Goal: Book appointment/travel/reservation

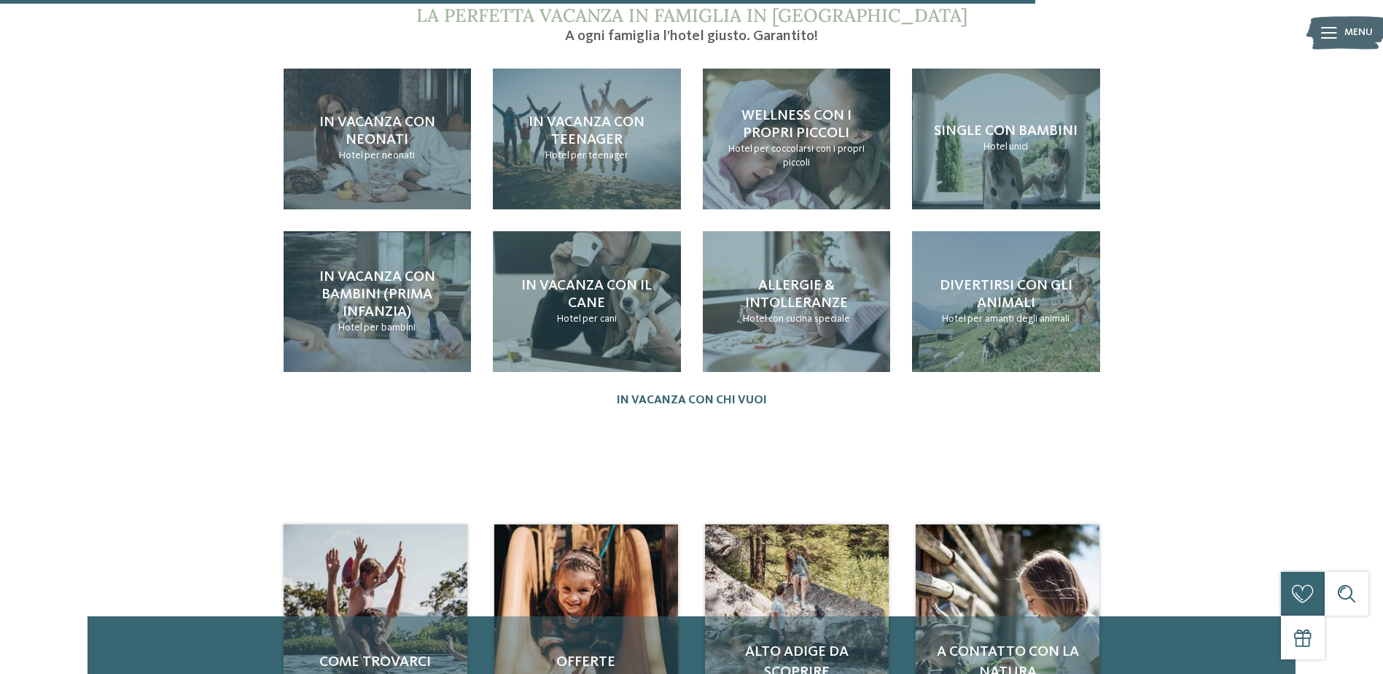
scroll to position [1531, 0]
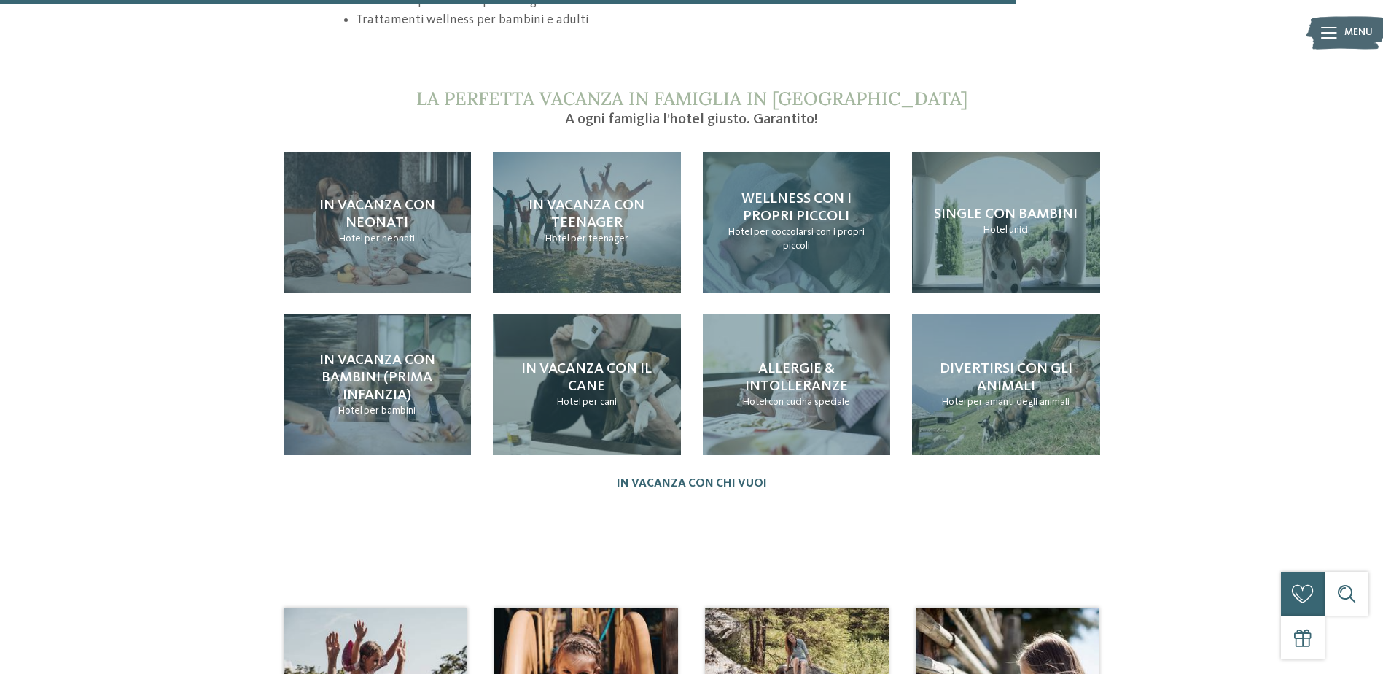
click at [822, 227] on span "per coccolarsi con i propri piccoli" at bounding box center [809, 239] width 111 height 25
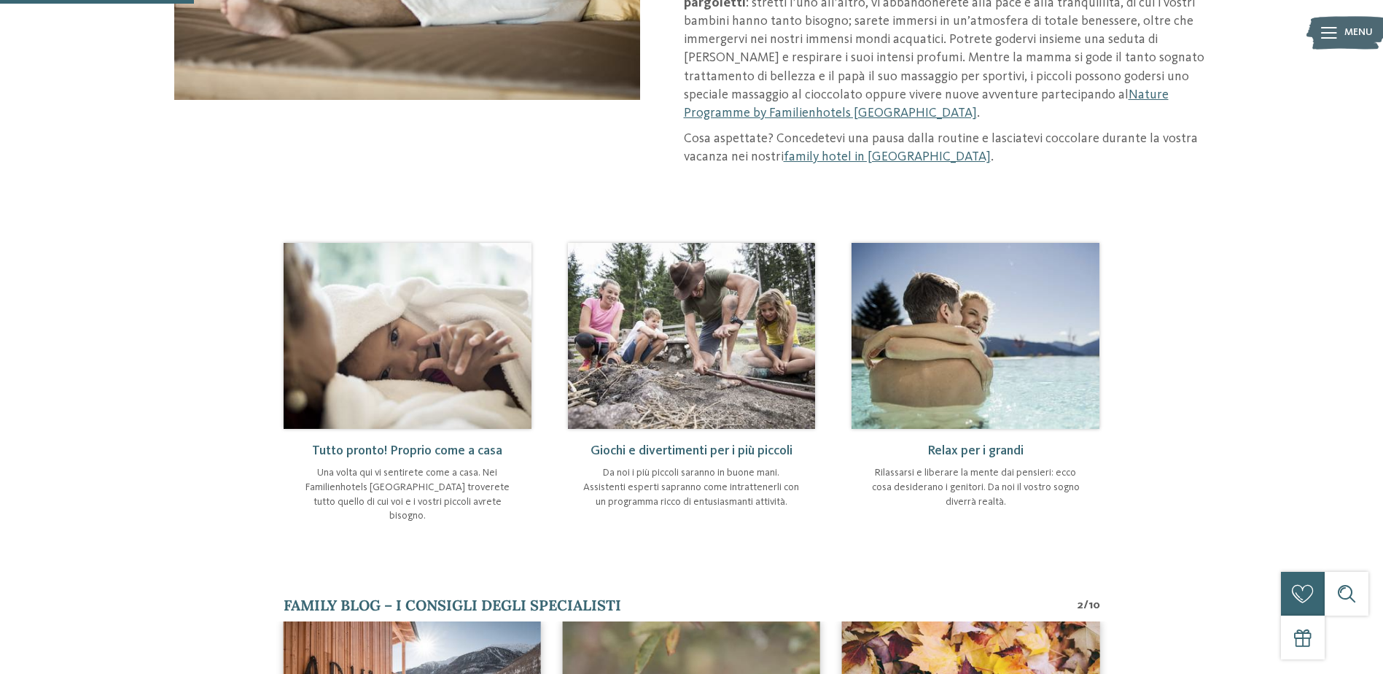
scroll to position [292, 0]
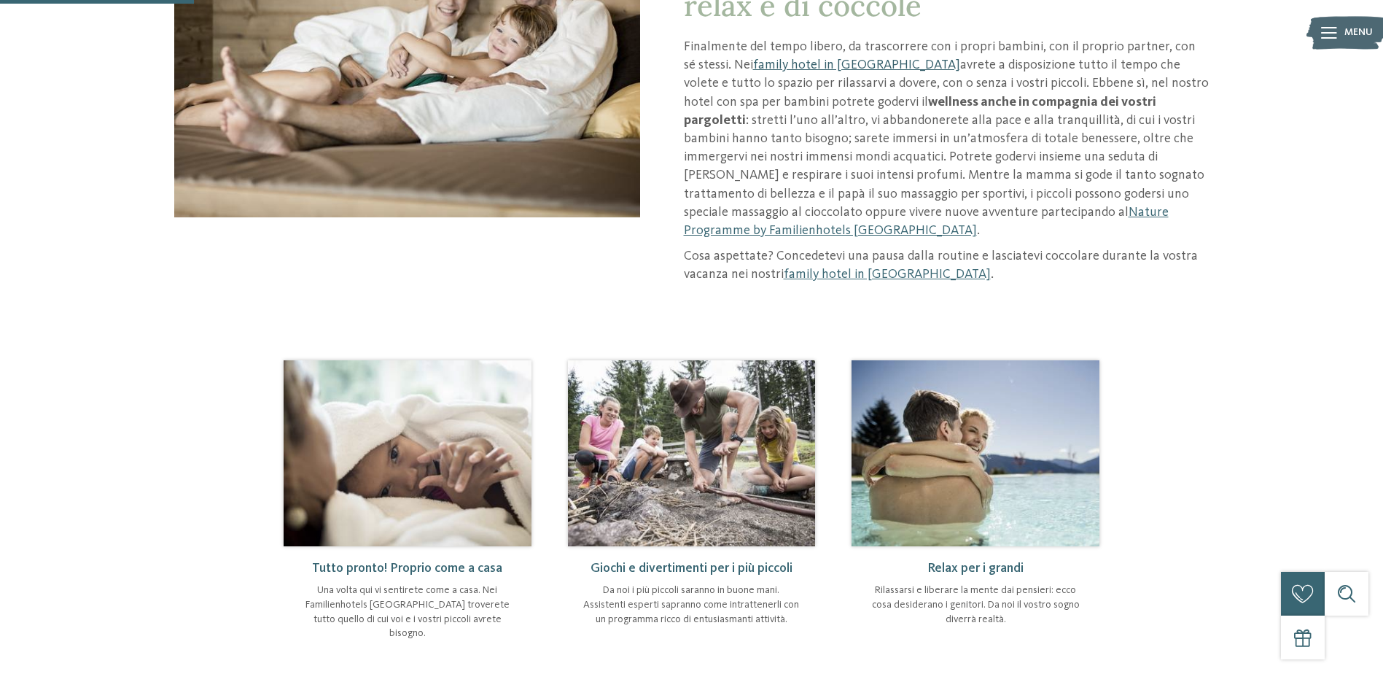
click at [799, 65] on link "family hotel in Alto Adige" at bounding box center [856, 64] width 207 height 13
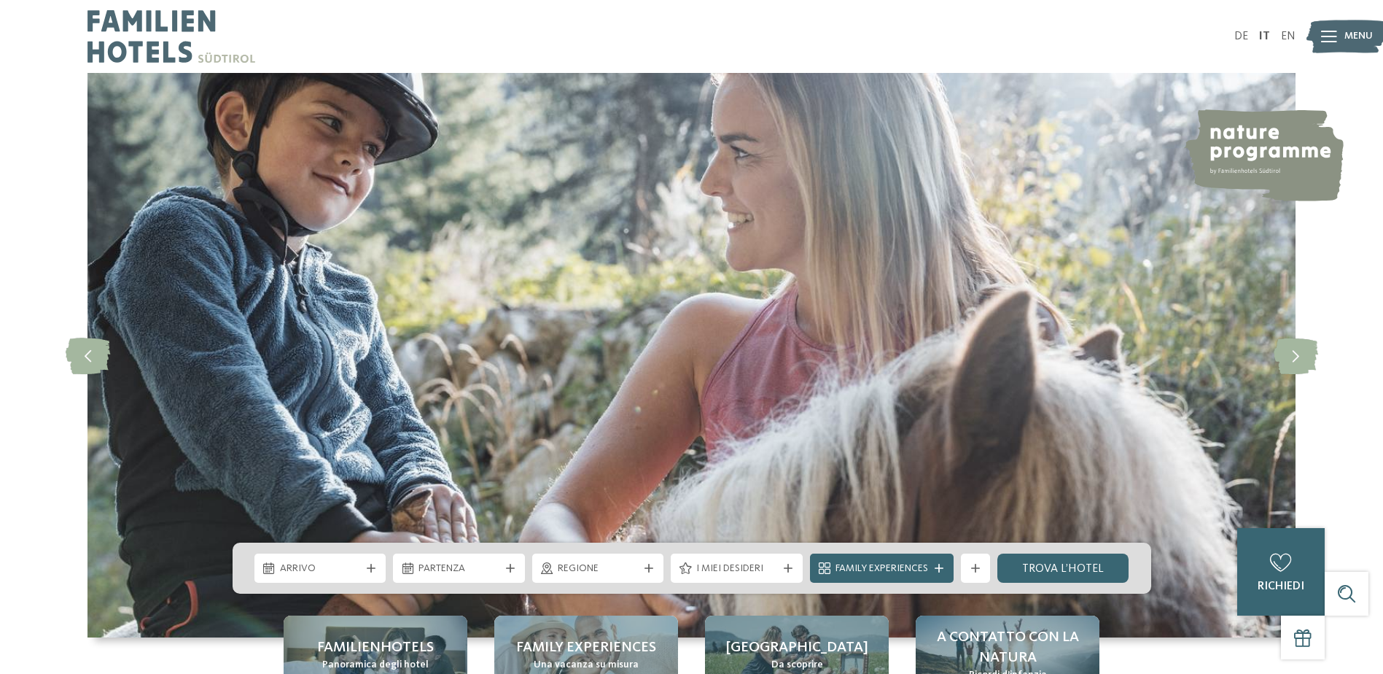
click at [1347, 437] on div "slide 1 of 5" at bounding box center [691, 355] width 1383 height 564
click at [342, 562] on span "Arrivo" at bounding box center [320, 568] width 81 height 15
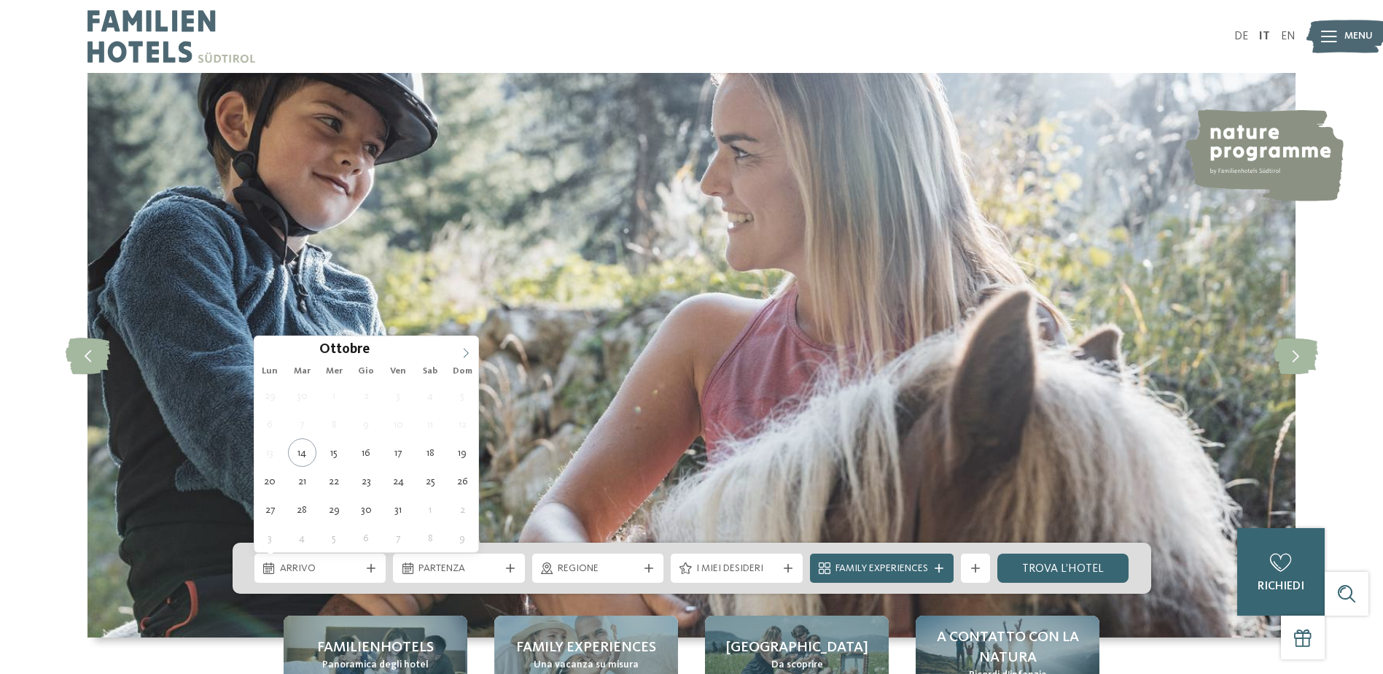
click at [469, 346] on span at bounding box center [466, 348] width 25 height 25
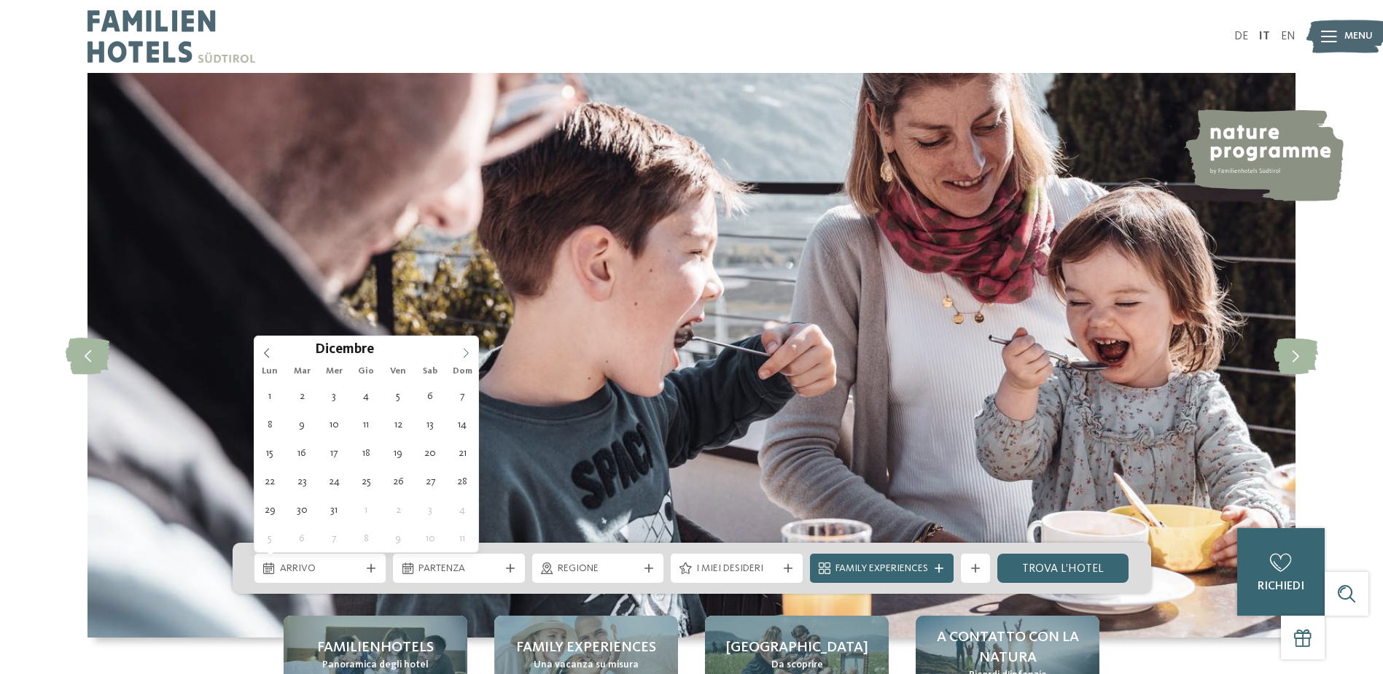
click at [469, 346] on span at bounding box center [466, 348] width 25 height 25
type input "****"
click at [469, 346] on span at bounding box center [466, 348] width 25 height 25
type div "01.01.2026"
type input "****"
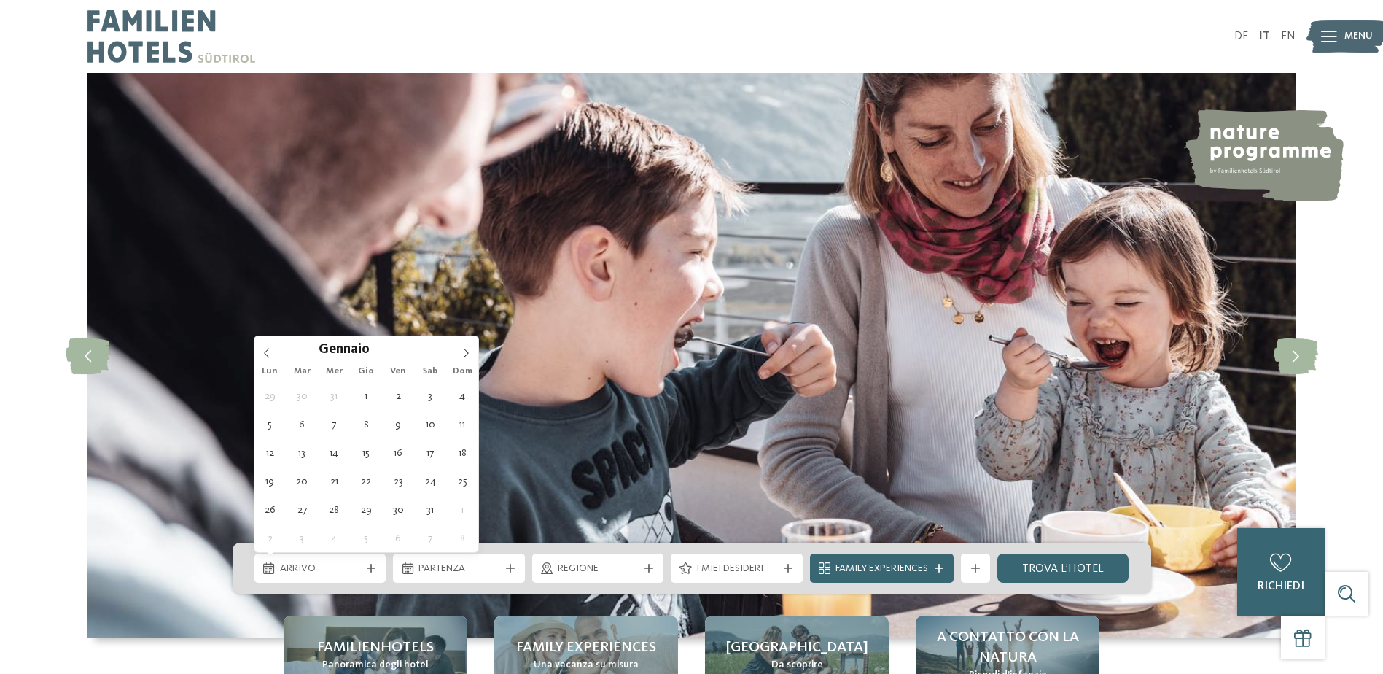
drag, startPoint x: 469, startPoint y: 346, endPoint x: 363, endPoint y: 394, distance: 116.2
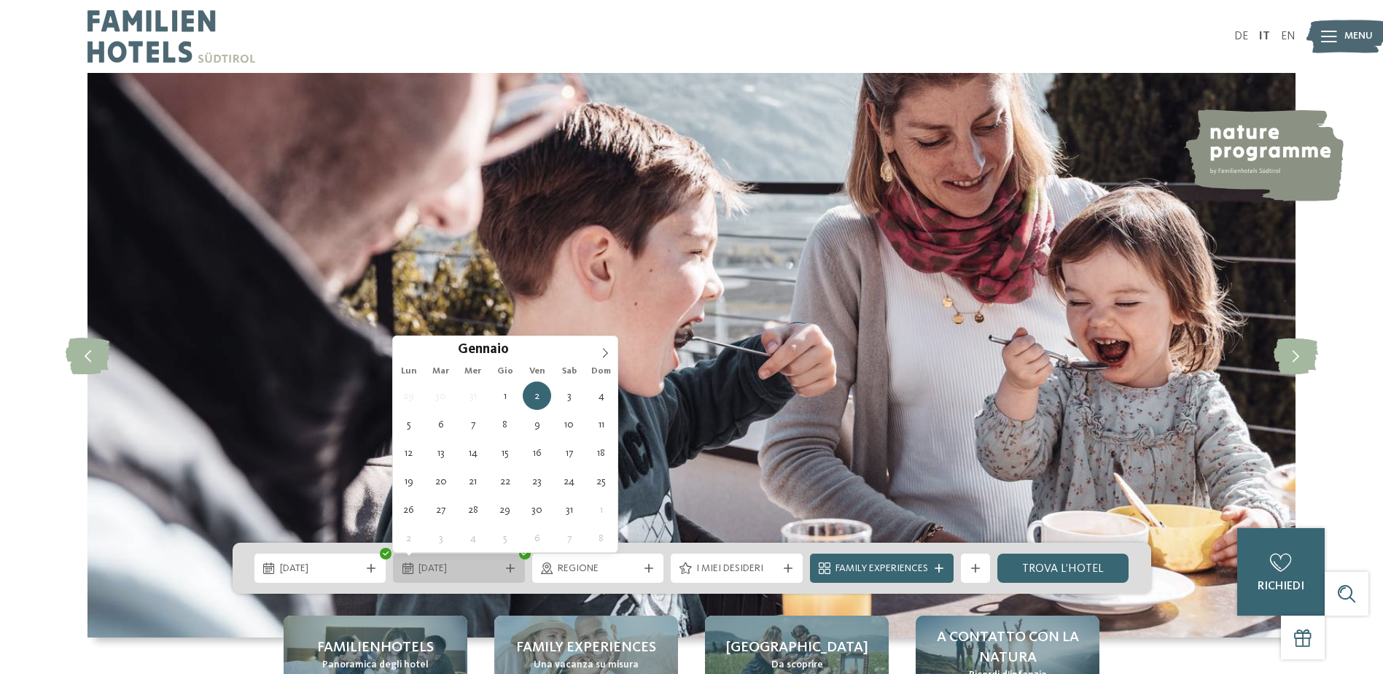
click at [513, 569] on icon at bounding box center [510, 568] width 9 height 9
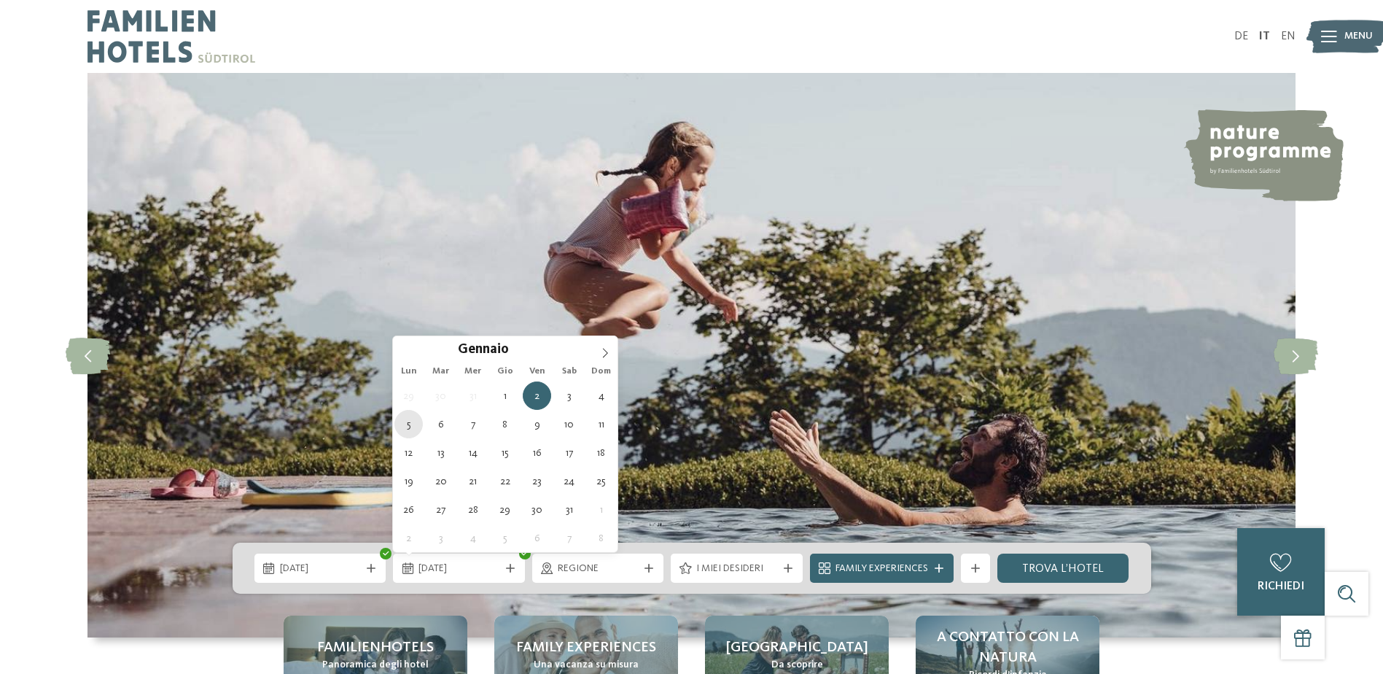
type div "05.01.2026"
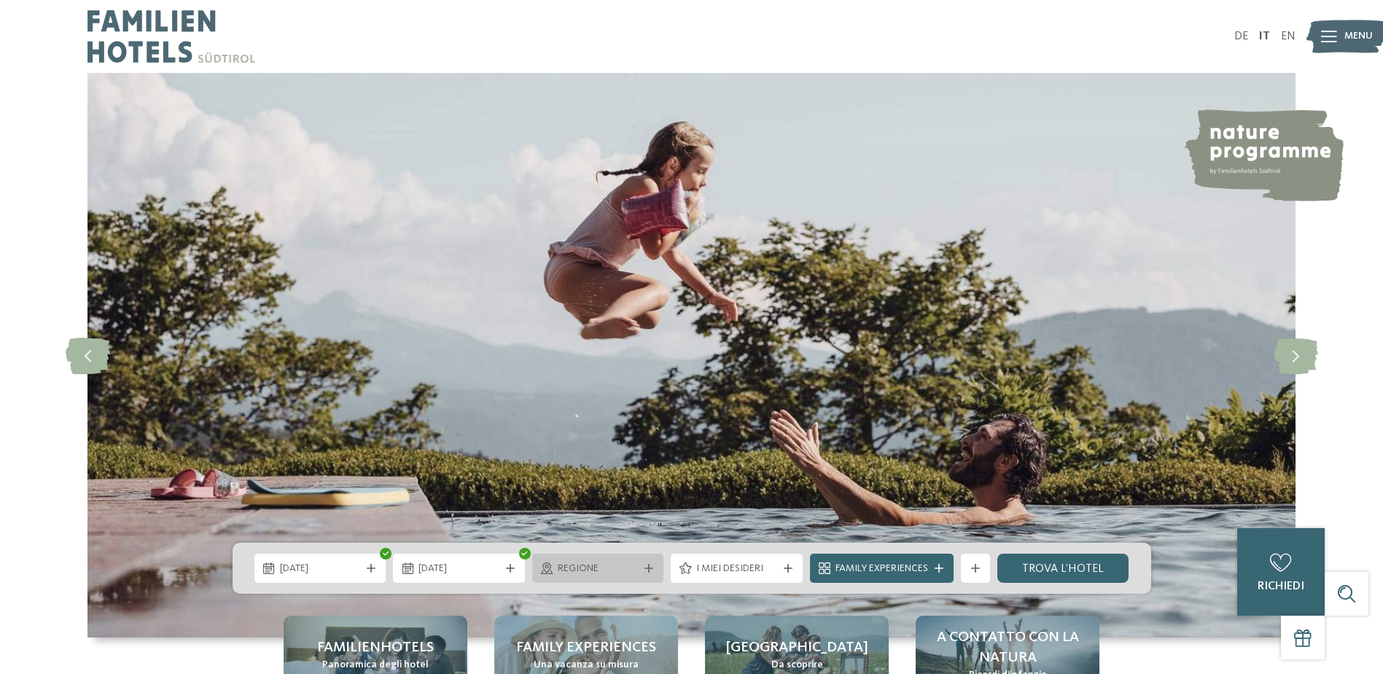
click at [624, 564] on span "Regione" at bounding box center [598, 568] width 81 height 15
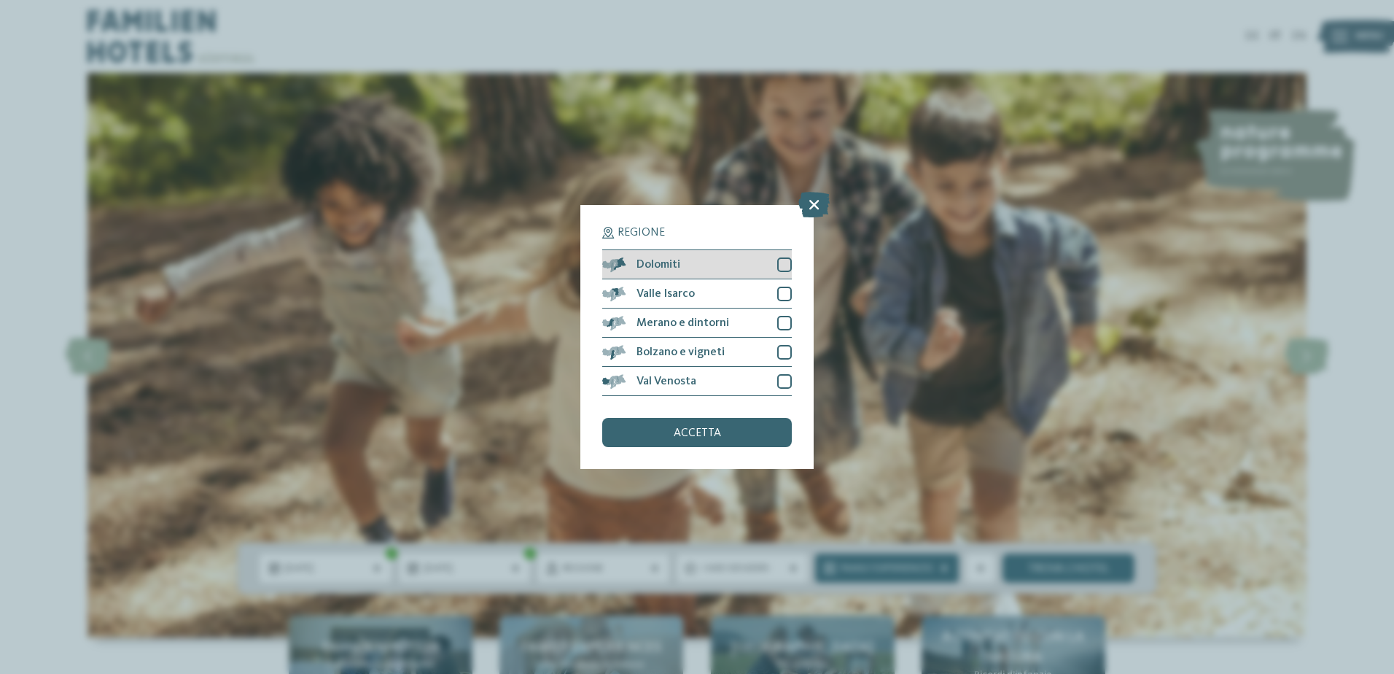
click at [783, 265] on div at bounding box center [784, 264] width 15 height 15
click at [782, 319] on div at bounding box center [784, 323] width 15 height 15
click at [714, 426] on div "accetta" at bounding box center [697, 432] width 190 height 29
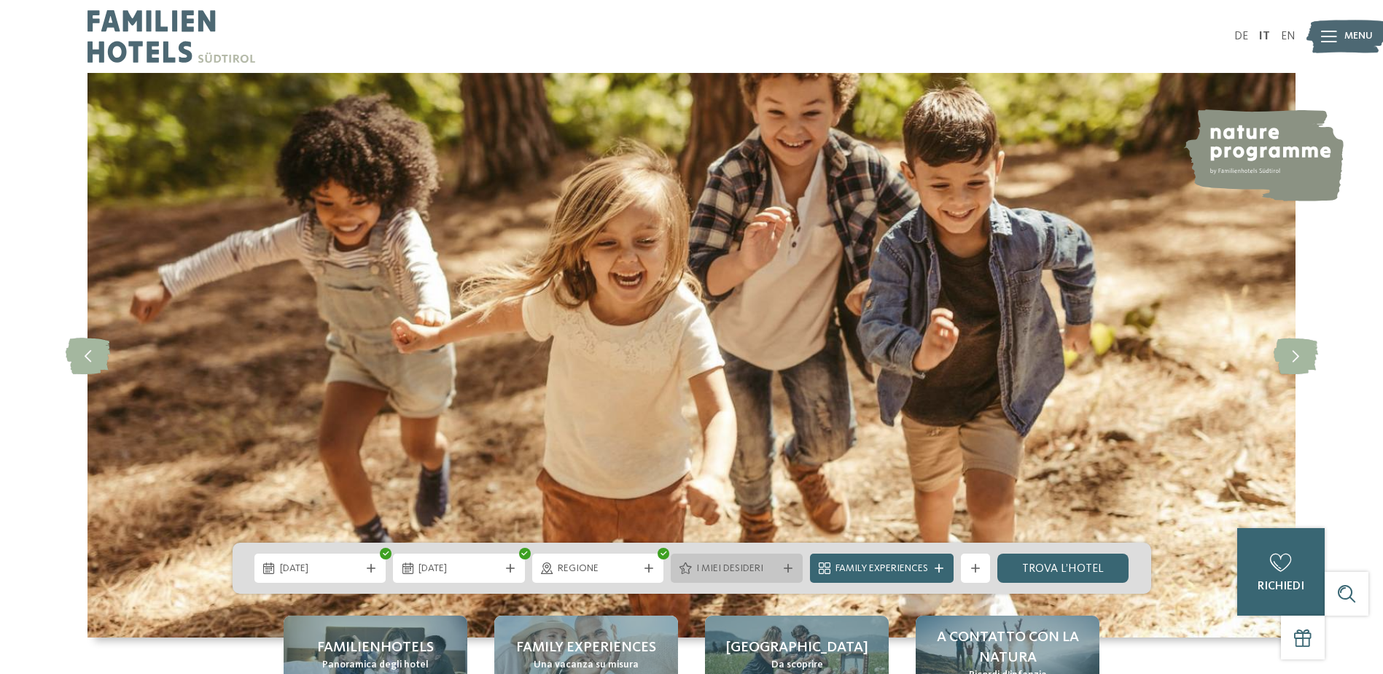
click at [775, 569] on span "I miei desideri" at bounding box center [736, 568] width 81 height 15
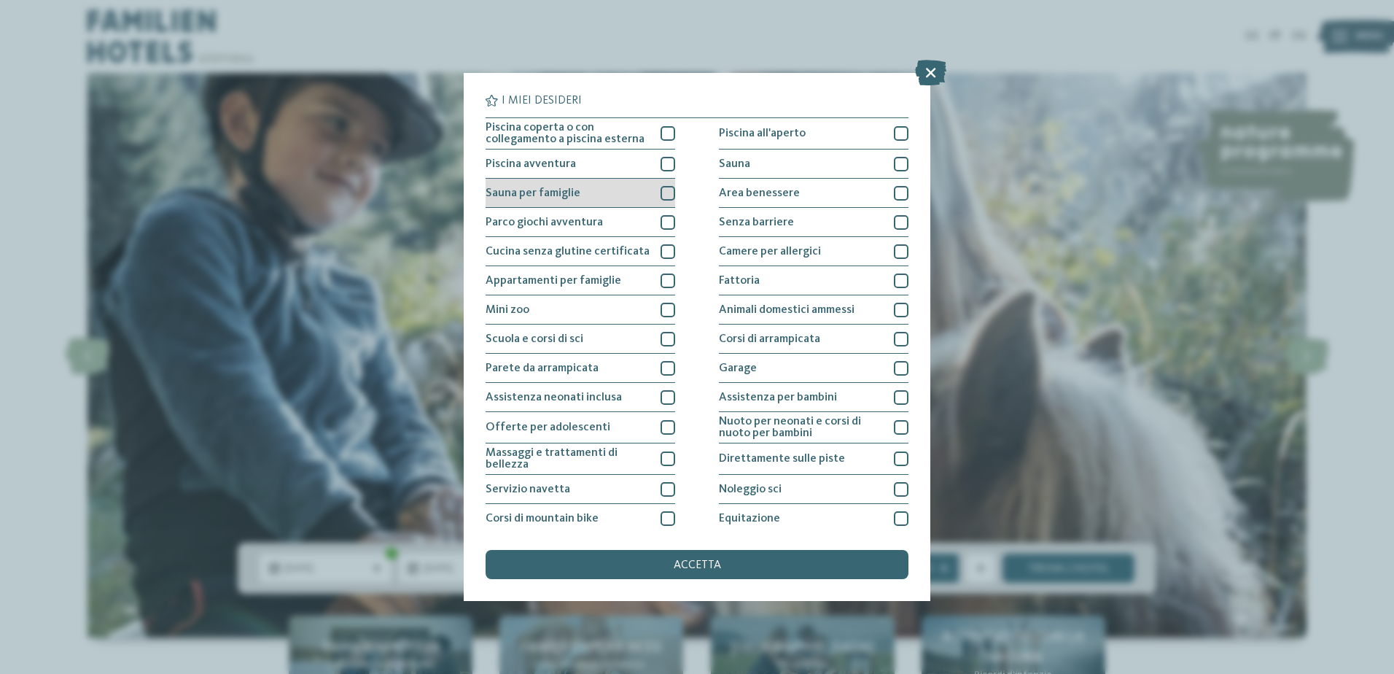
click at [665, 195] on div at bounding box center [668, 193] width 15 height 15
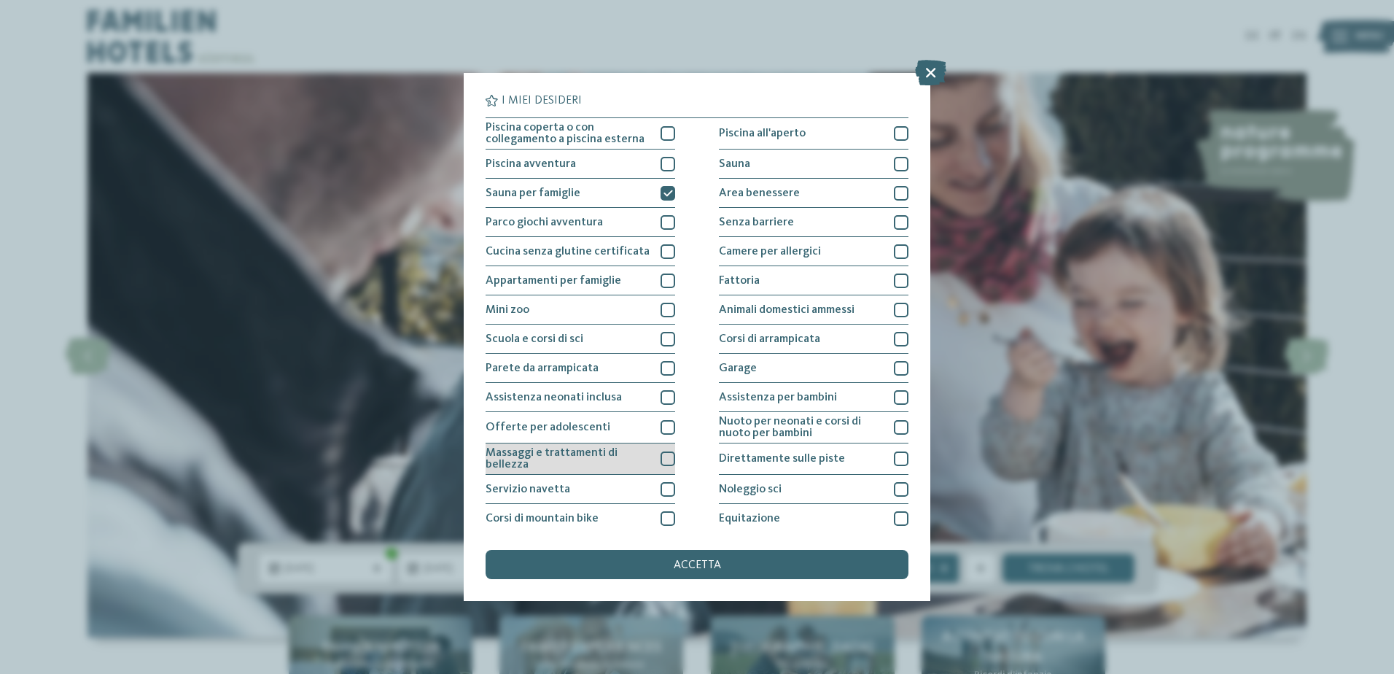
click at [666, 454] on div at bounding box center [668, 458] width 15 height 15
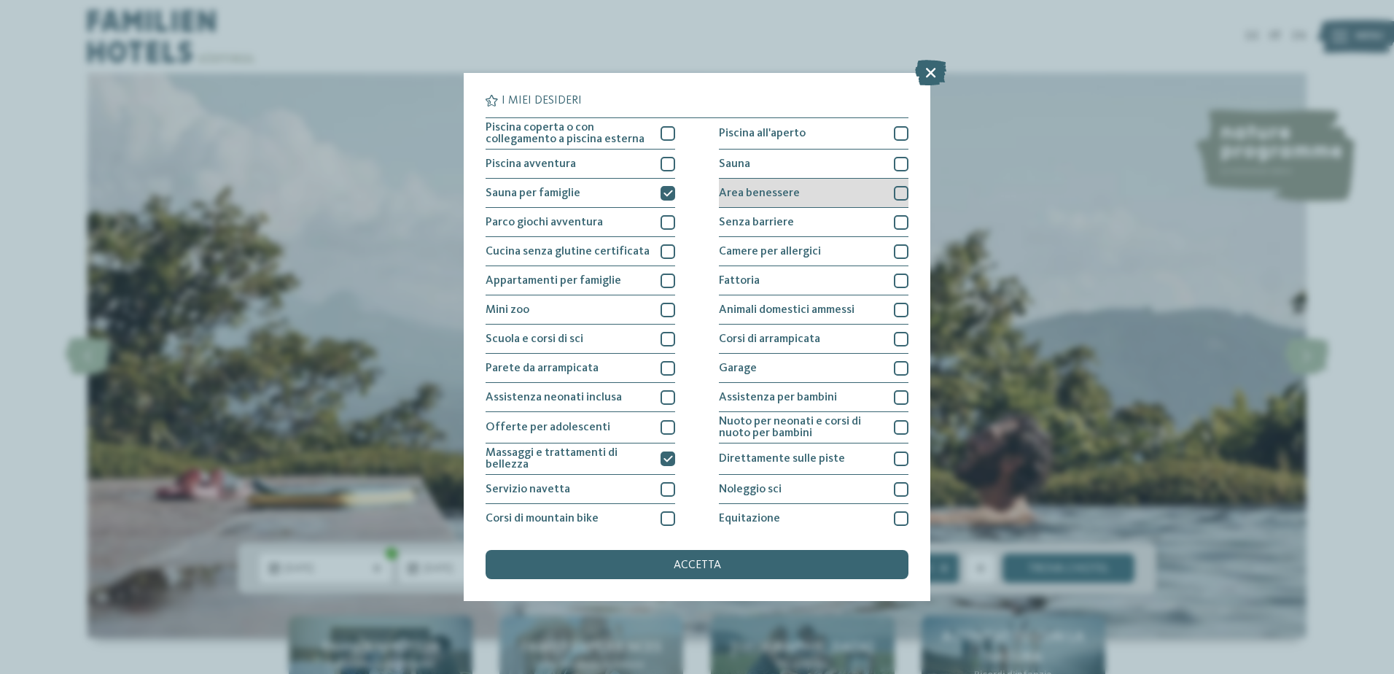
click at [897, 190] on div at bounding box center [901, 193] width 15 height 15
click at [899, 160] on div at bounding box center [901, 164] width 15 height 15
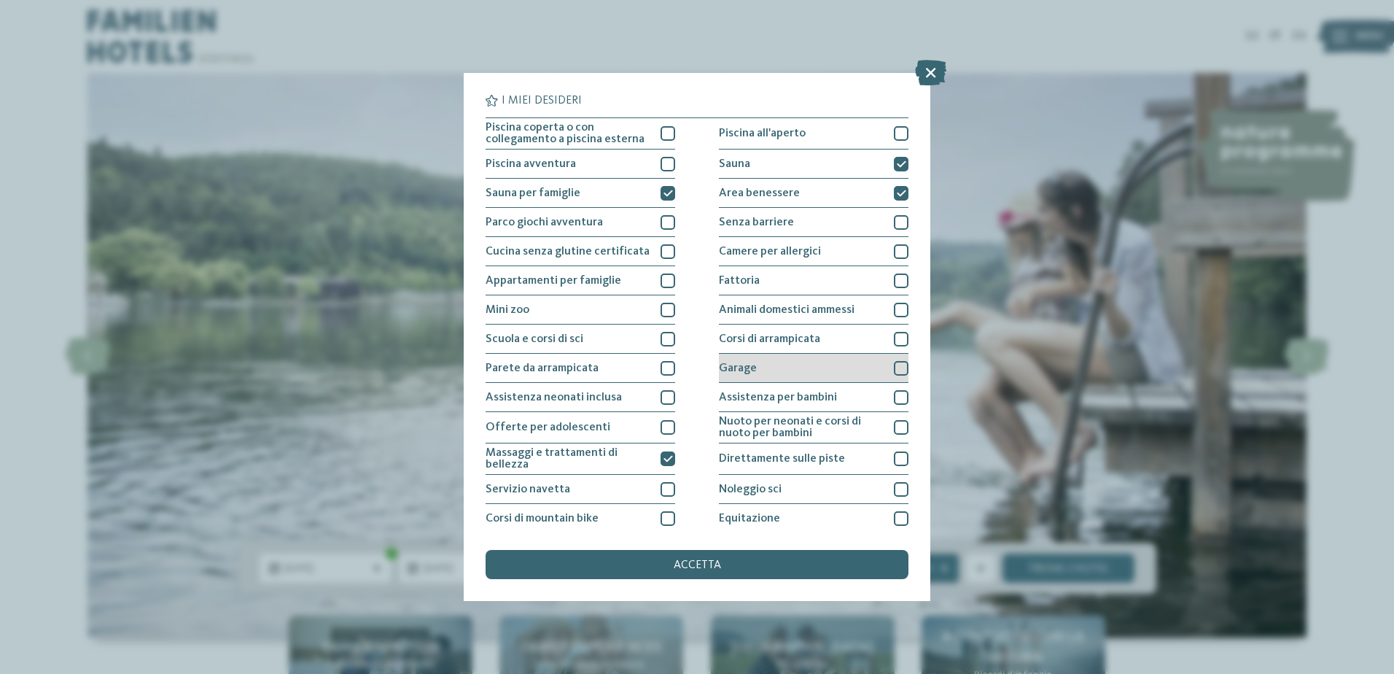
click at [894, 366] on div at bounding box center [901, 368] width 15 height 15
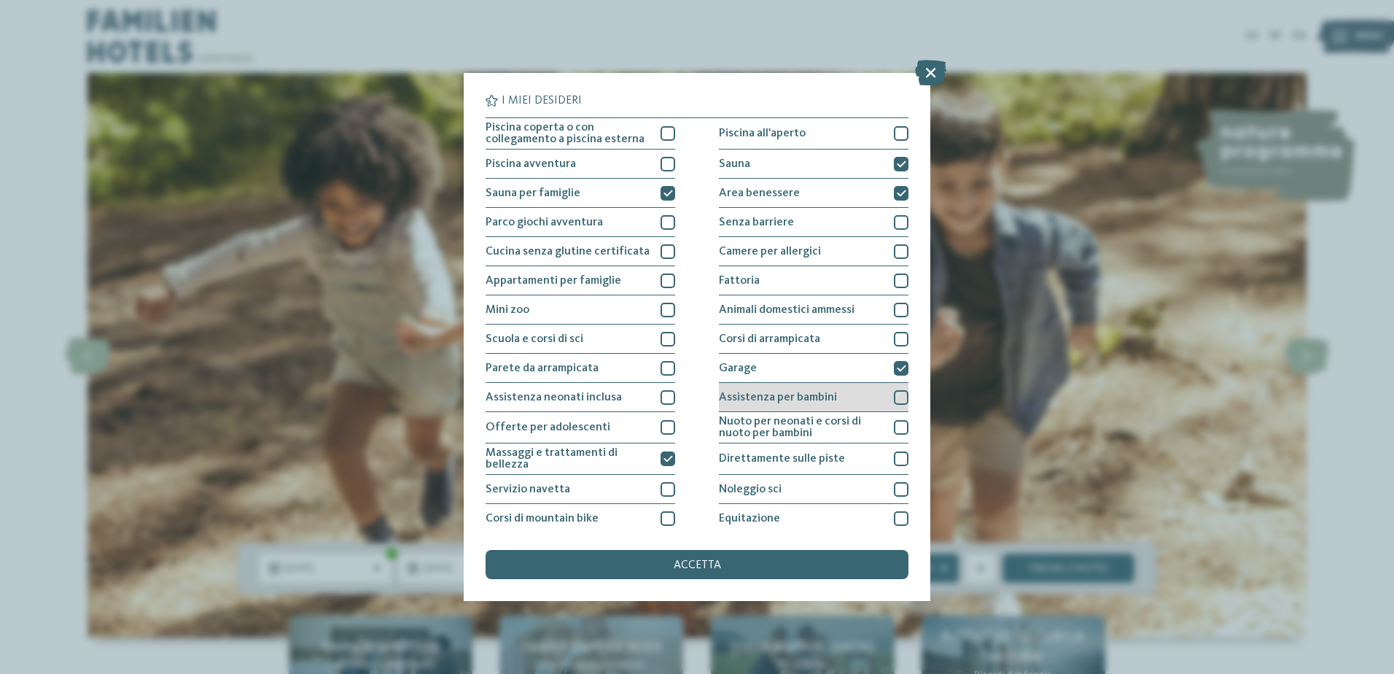
click at [898, 400] on div at bounding box center [901, 397] width 15 height 15
click at [708, 564] on span "accetta" at bounding box center [697, 565] width 47 height 12
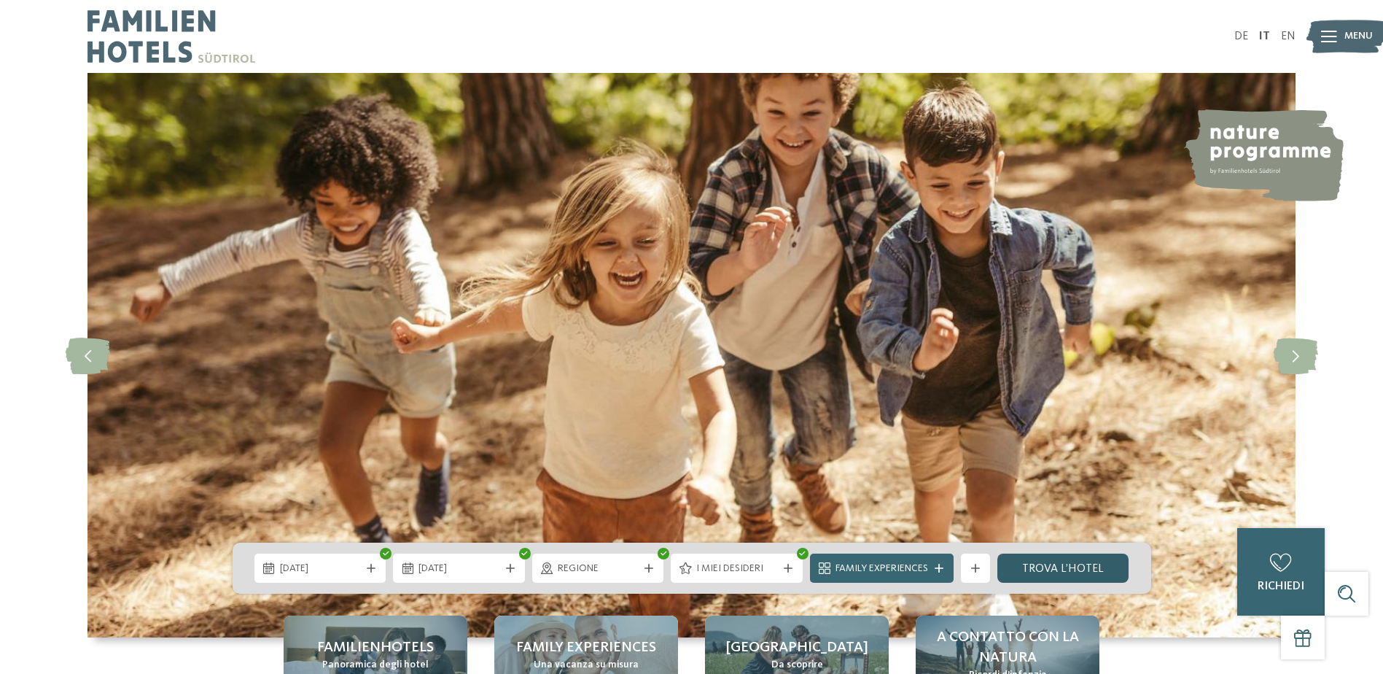
click at [1056, 574] on link "trova l’hotel" at bounding box center [1063, 567] width 132 height 29
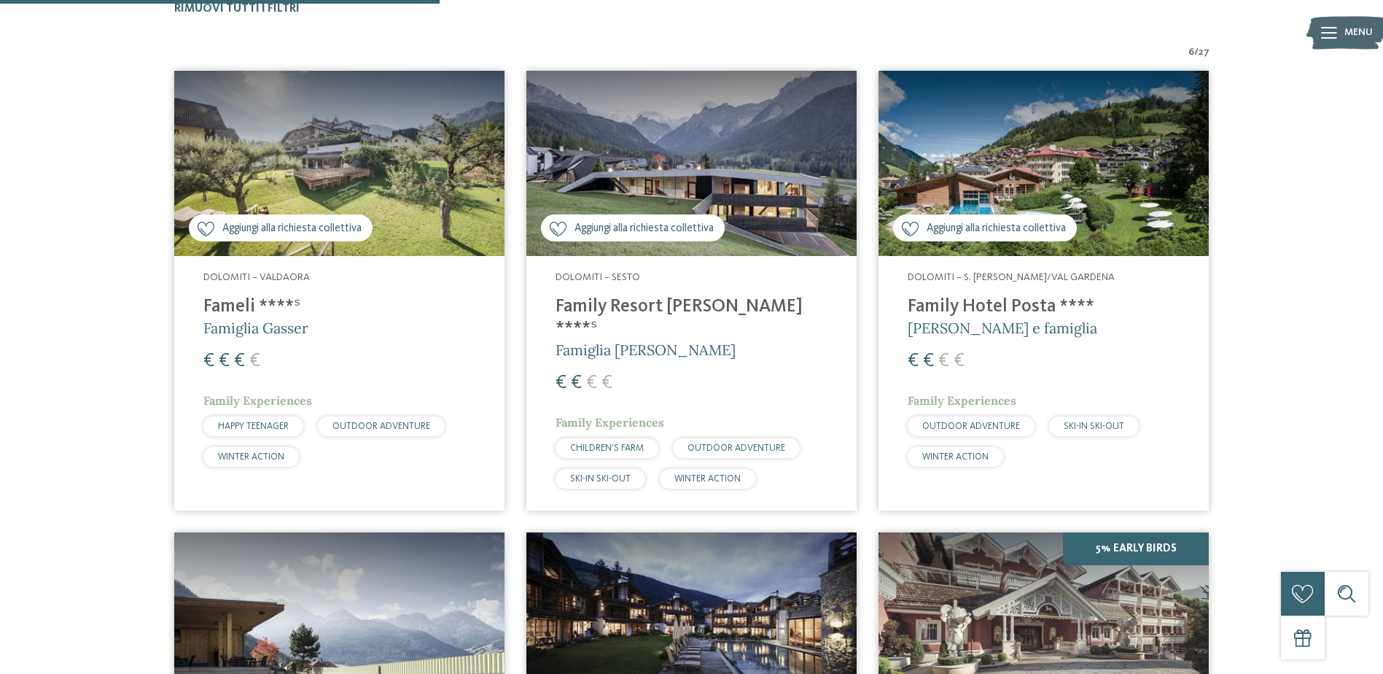
click at [1059, 372] on div "€ € € €" at bounding box center [1044, 361] width 272 height 26
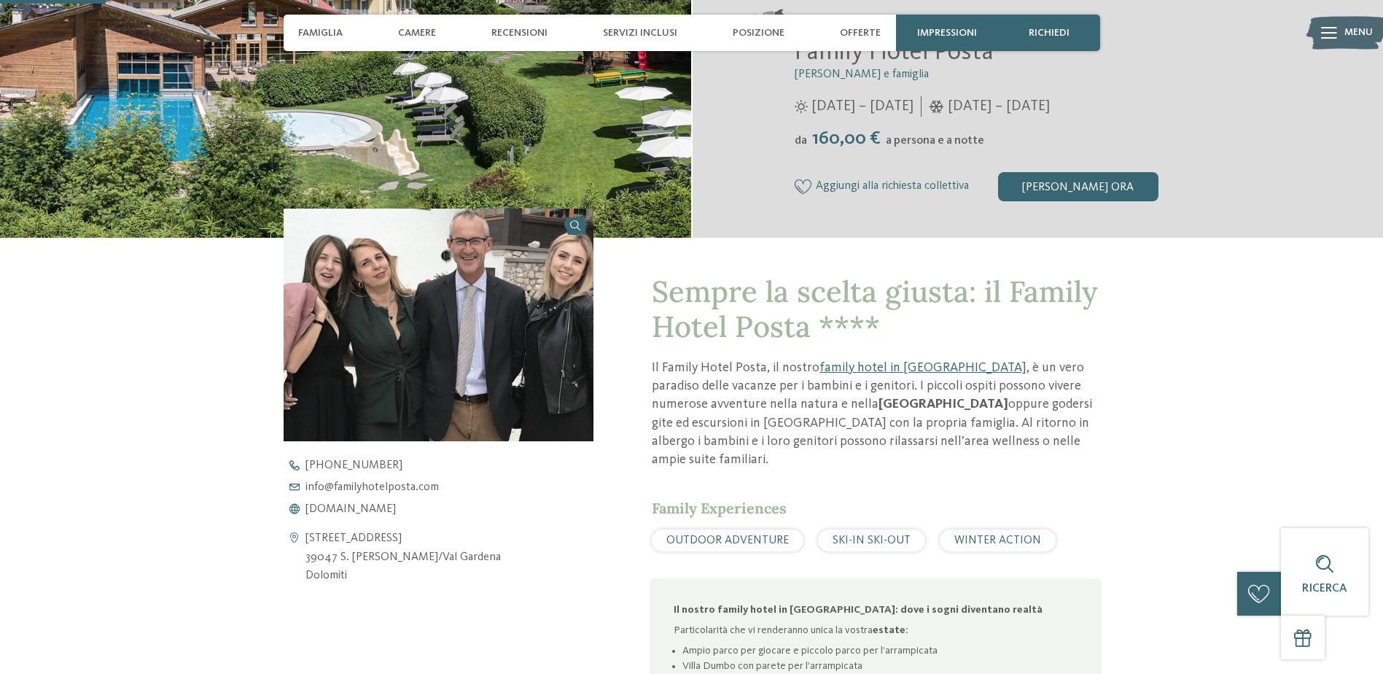
scroll to position [365, 0]
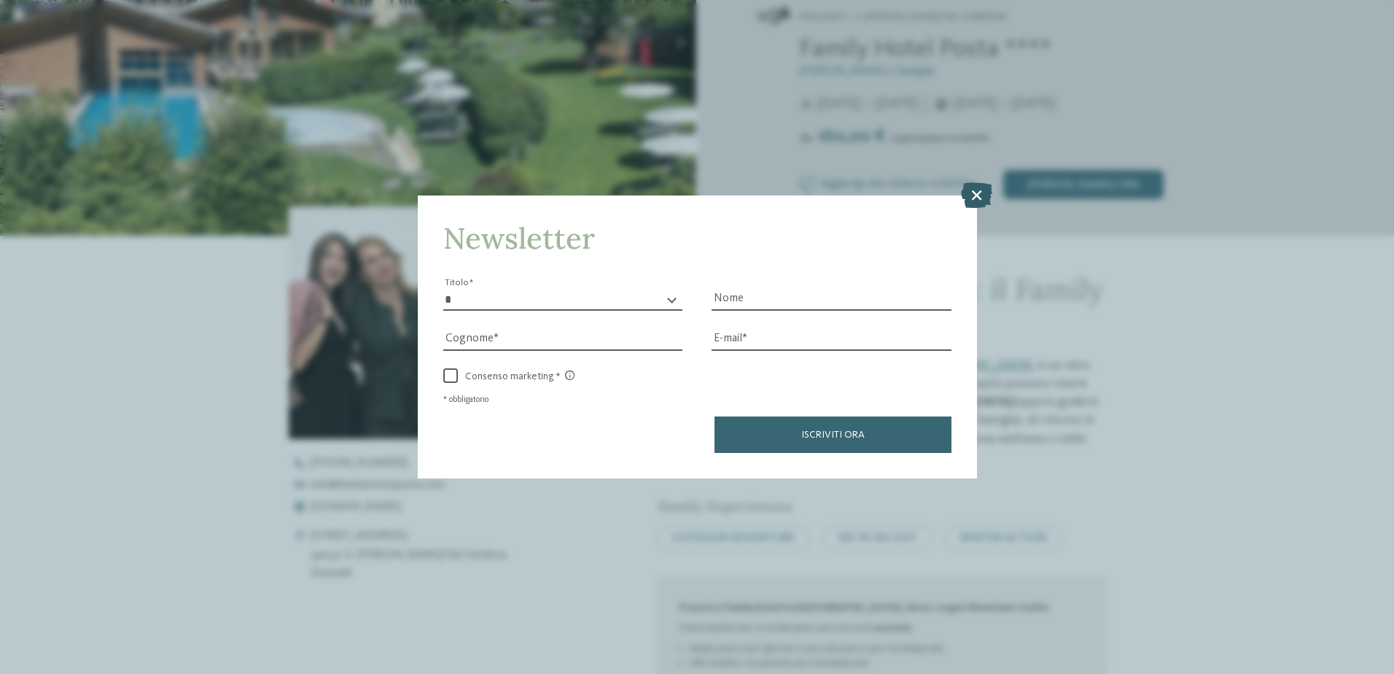
click at [972, 195] on icon at bounding box center [976, 195] width 31 height 26
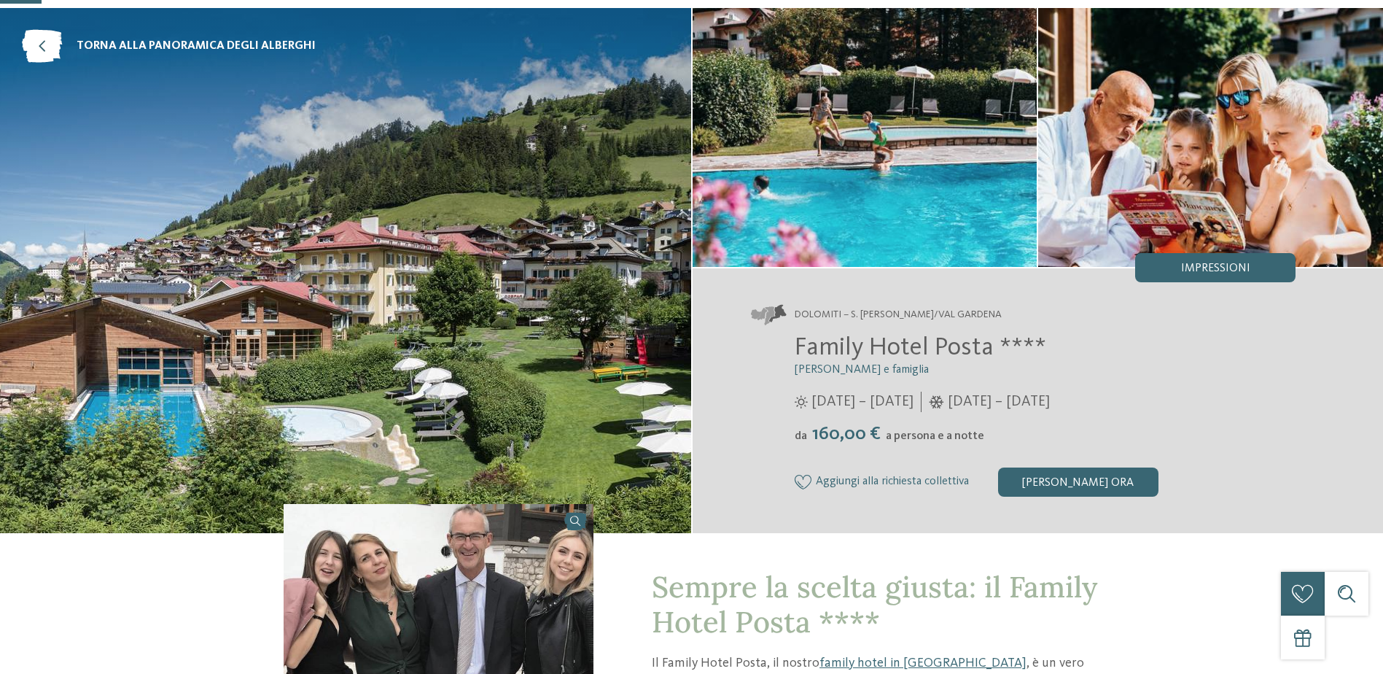
scroll to position [0, 0]
